Goal: Task Accomplishment & Management: Complete application form

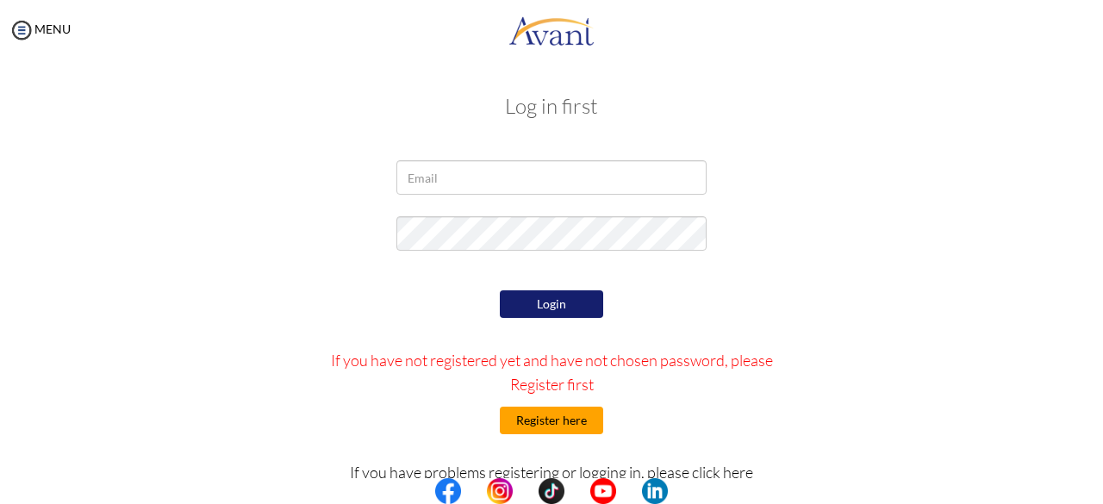
click at [522, 411] on button "Register here" at bounding box center [551, 421] width 103 height 28
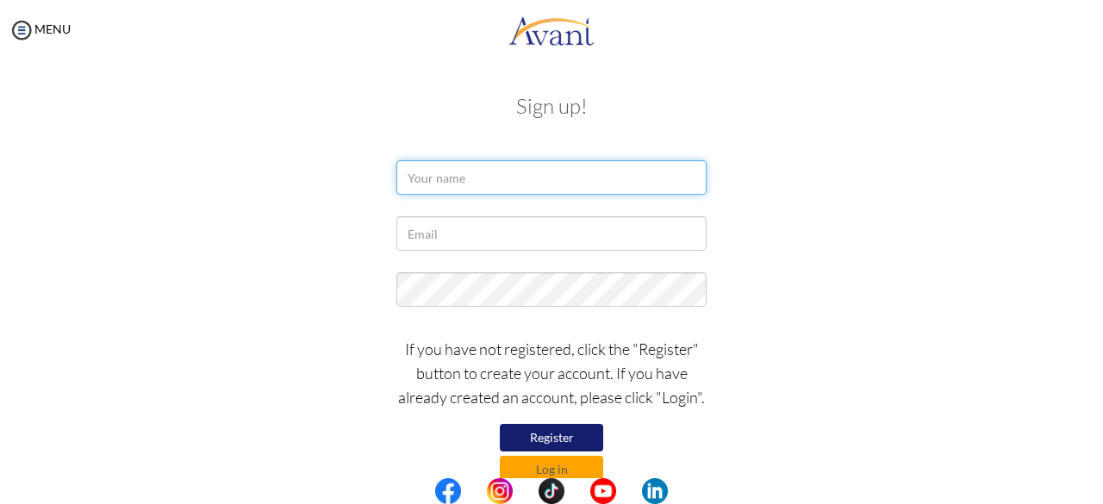
click at [477, 180] on input "text" at bounding box center [551, 177] width 310 height 34
type input "Michaela Padua"
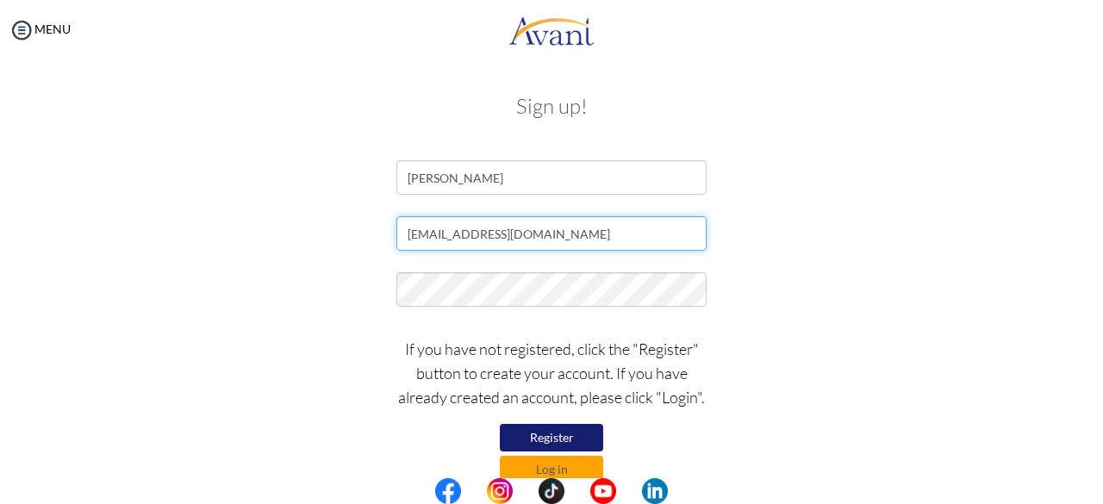
type input "michaelapadua96@gmail.com"
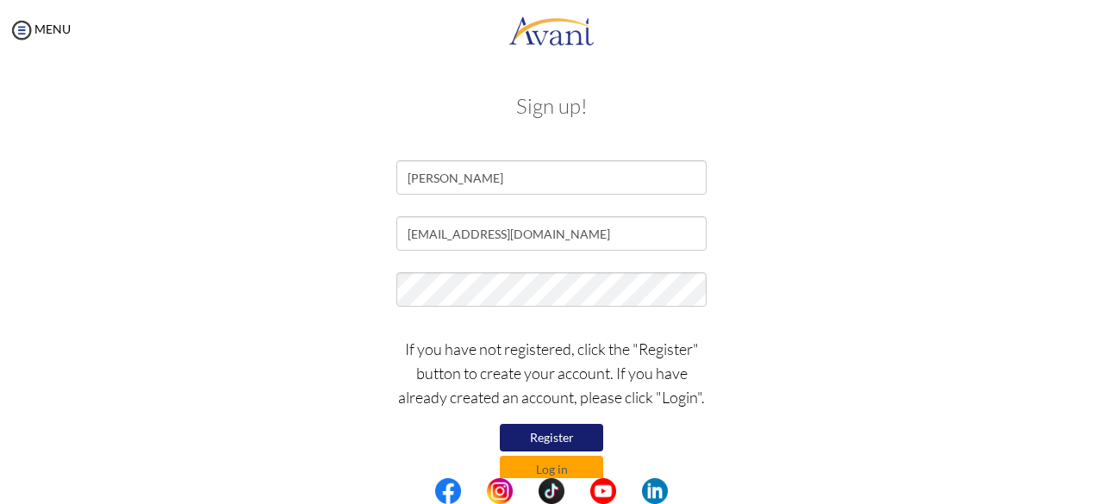
click at [553, 440] on button "Register" at bounding box center [551, 438] width 103 height 28
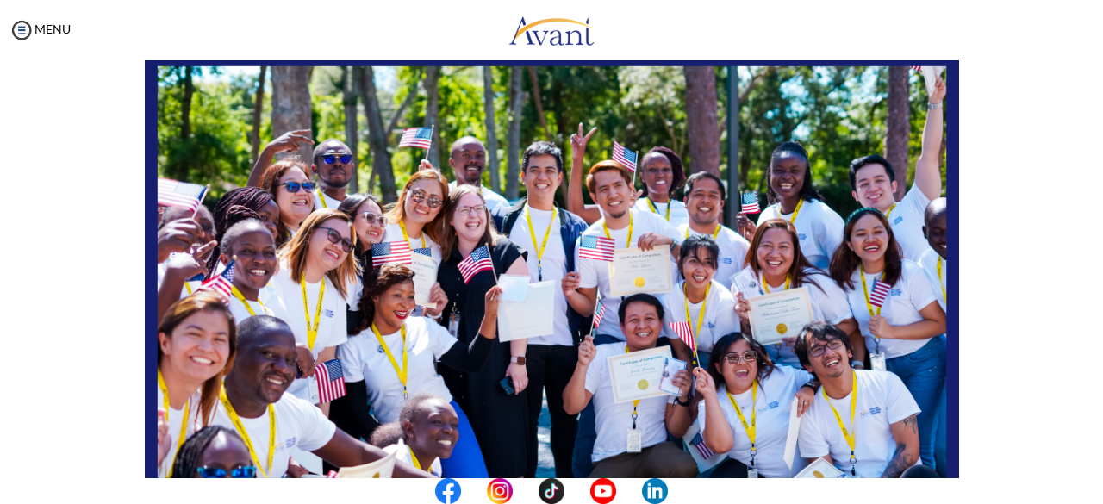
scroll to position [453, 0]
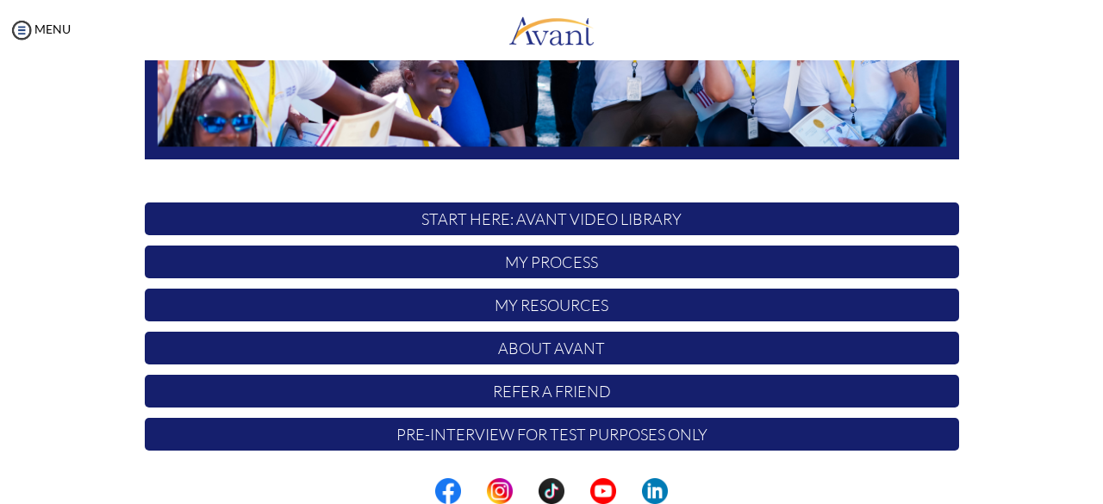
click at [570, 258] on p "My Process" at bounding box center [552, 262] width 814 height 33
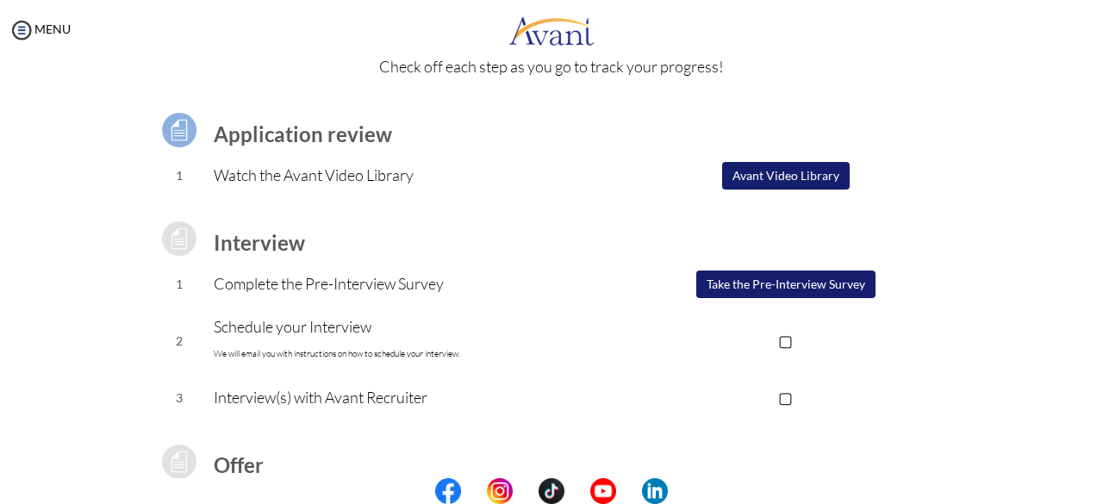
scroll to position [85, 0]
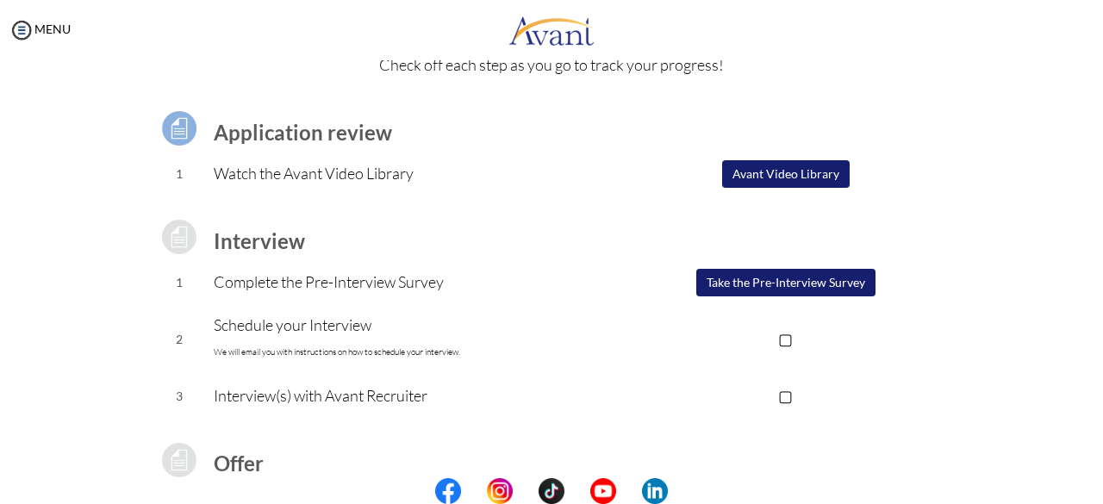
drag, startPoint x: 353, startPoint y: 290, endPoint x: 74, endPoint y: 347, distance: 284.9
click at [74, 347] on div "Application review 1 Watch the Avant Video Library ▢ Avant Video Library Interv…" at bounding box center [551, 371] width 1008 height 569
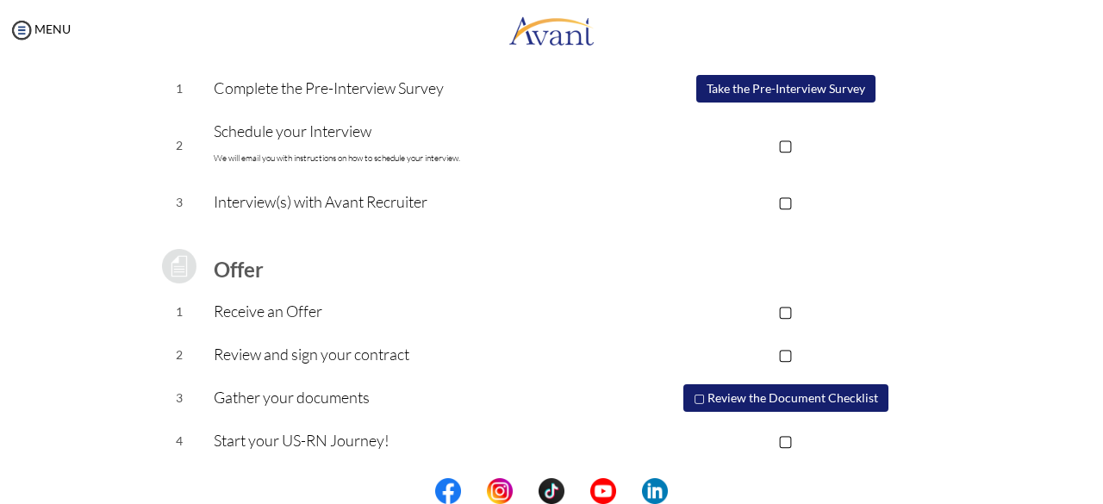
scroll to position [0, 0]
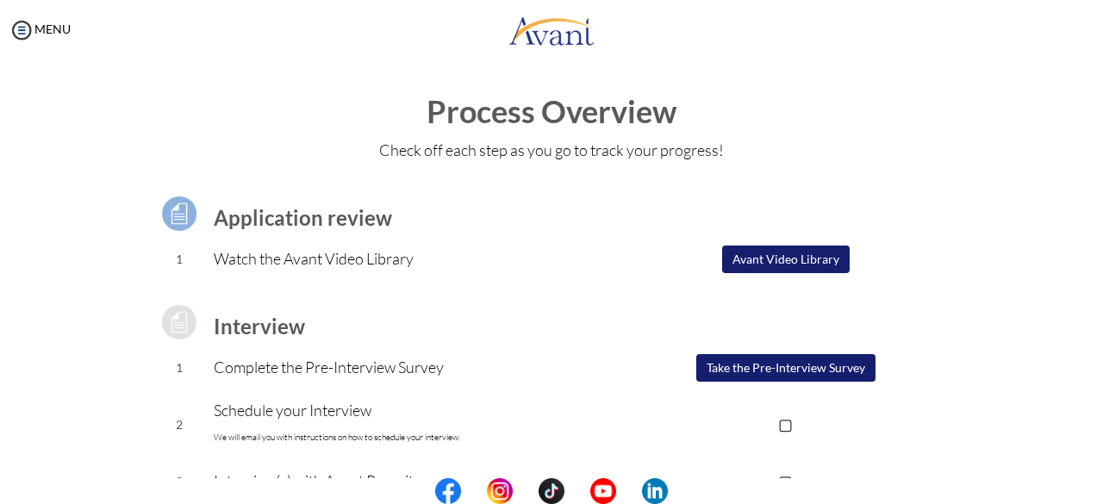
click at [777, 260] on button "Avant Video Library" at bounding box center [786, 260] width 128 height 28
